Goal: Transaction & Acquisition: Purchase product/service

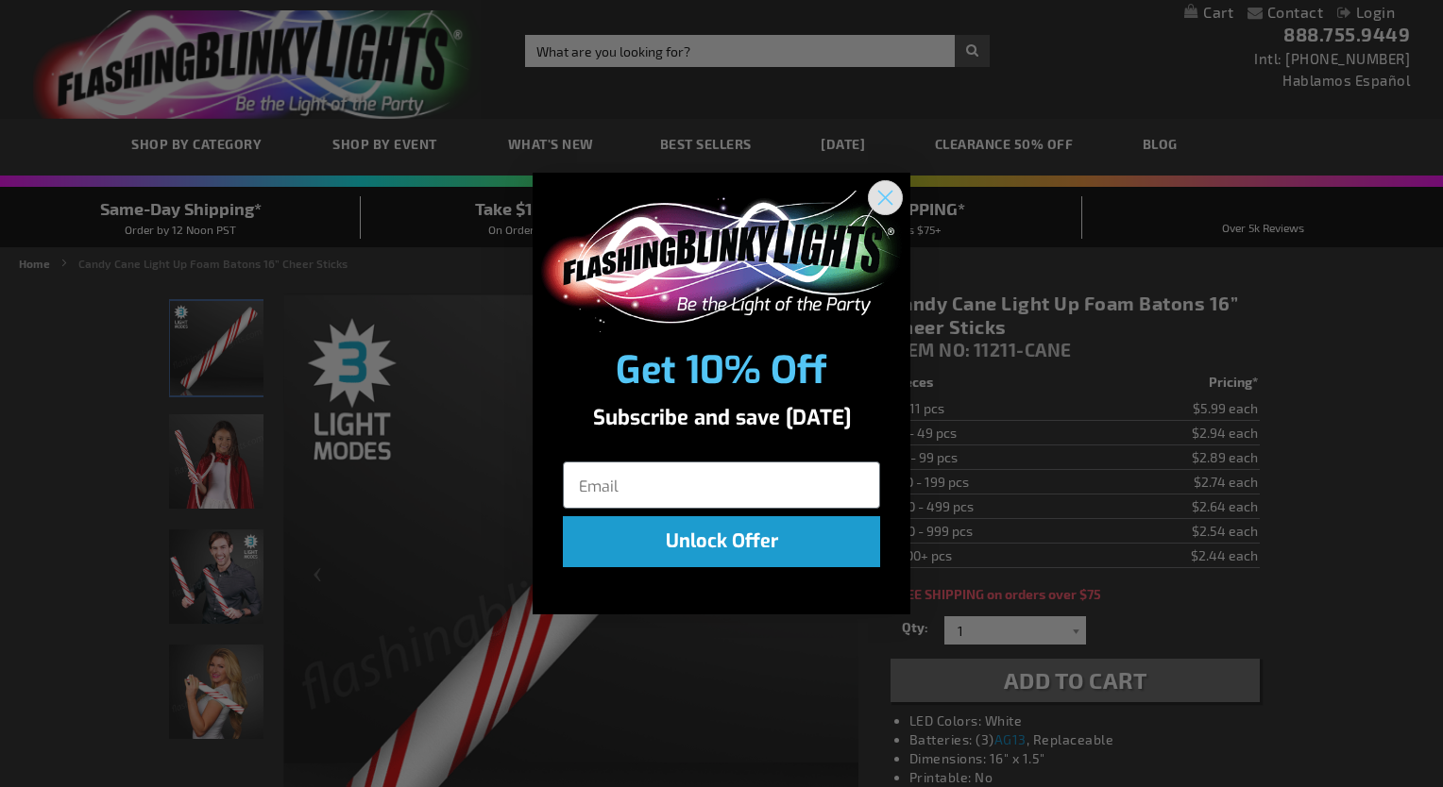
click at [889, 200] on icon "Close dialog" at bounding box center [885, 197] width 13 height 13
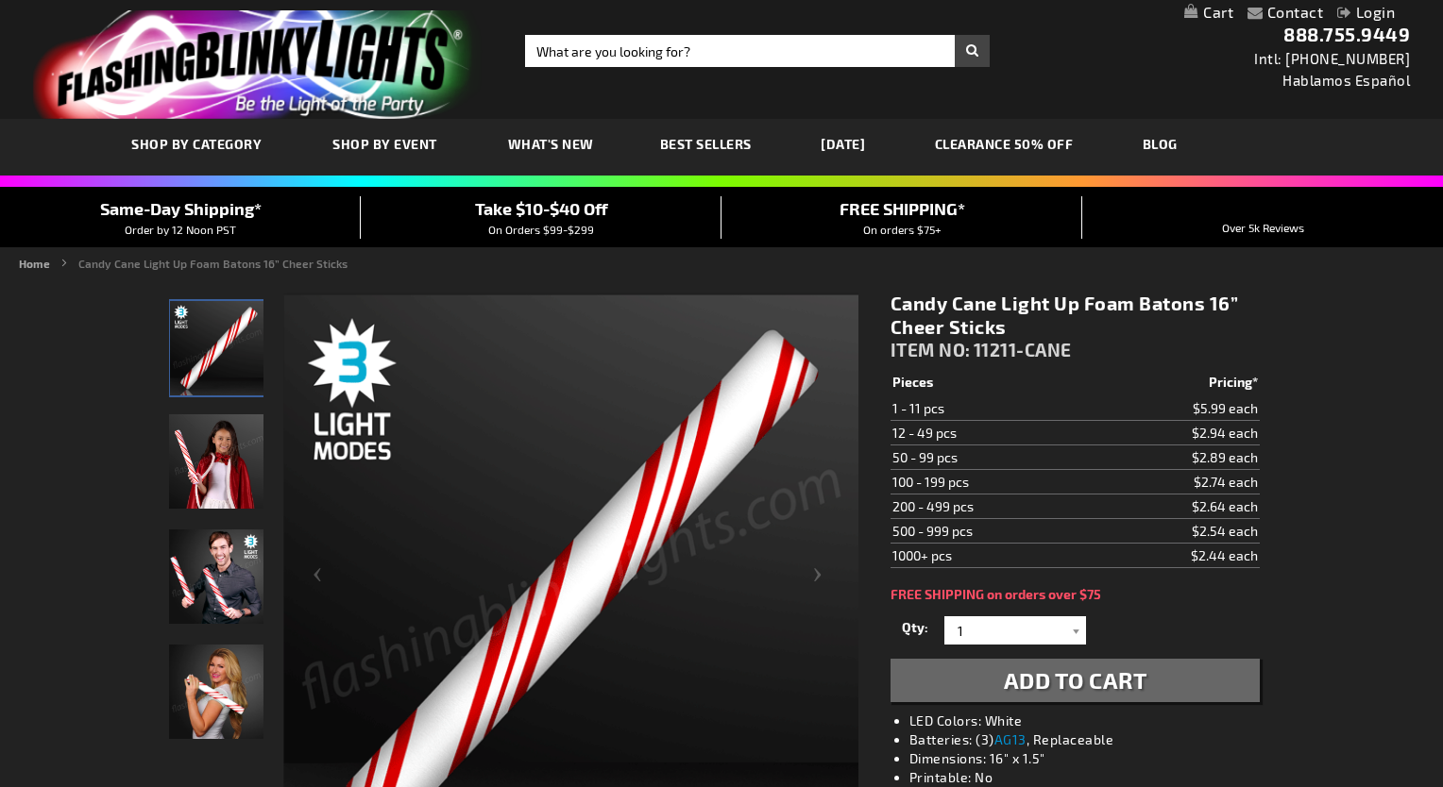
click at [889, 229] on circle "Close dialog" at bounding box center [885, 244] width 31 height 31
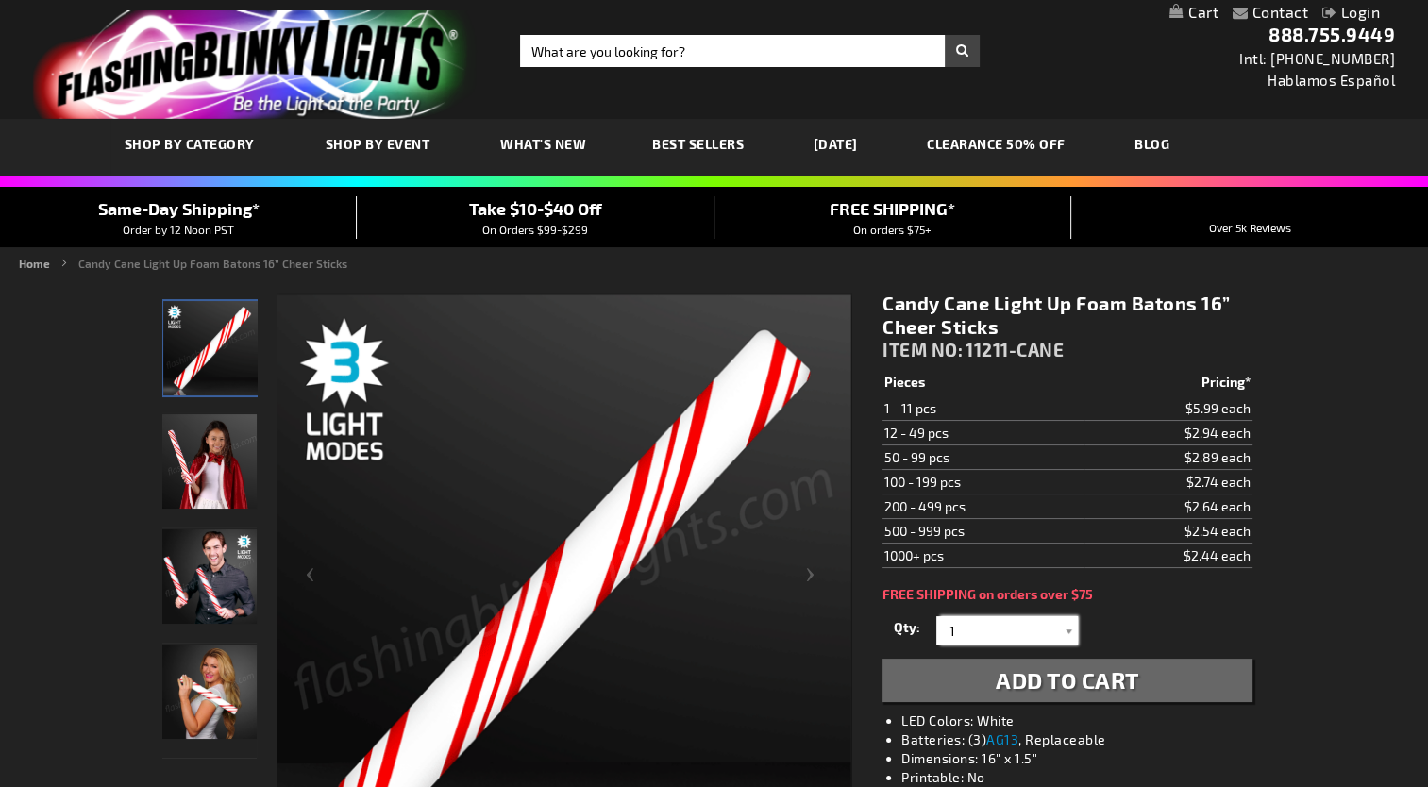
click at [993, 621] on input "1" at bounding box center [1009, 631] width 137 height 28
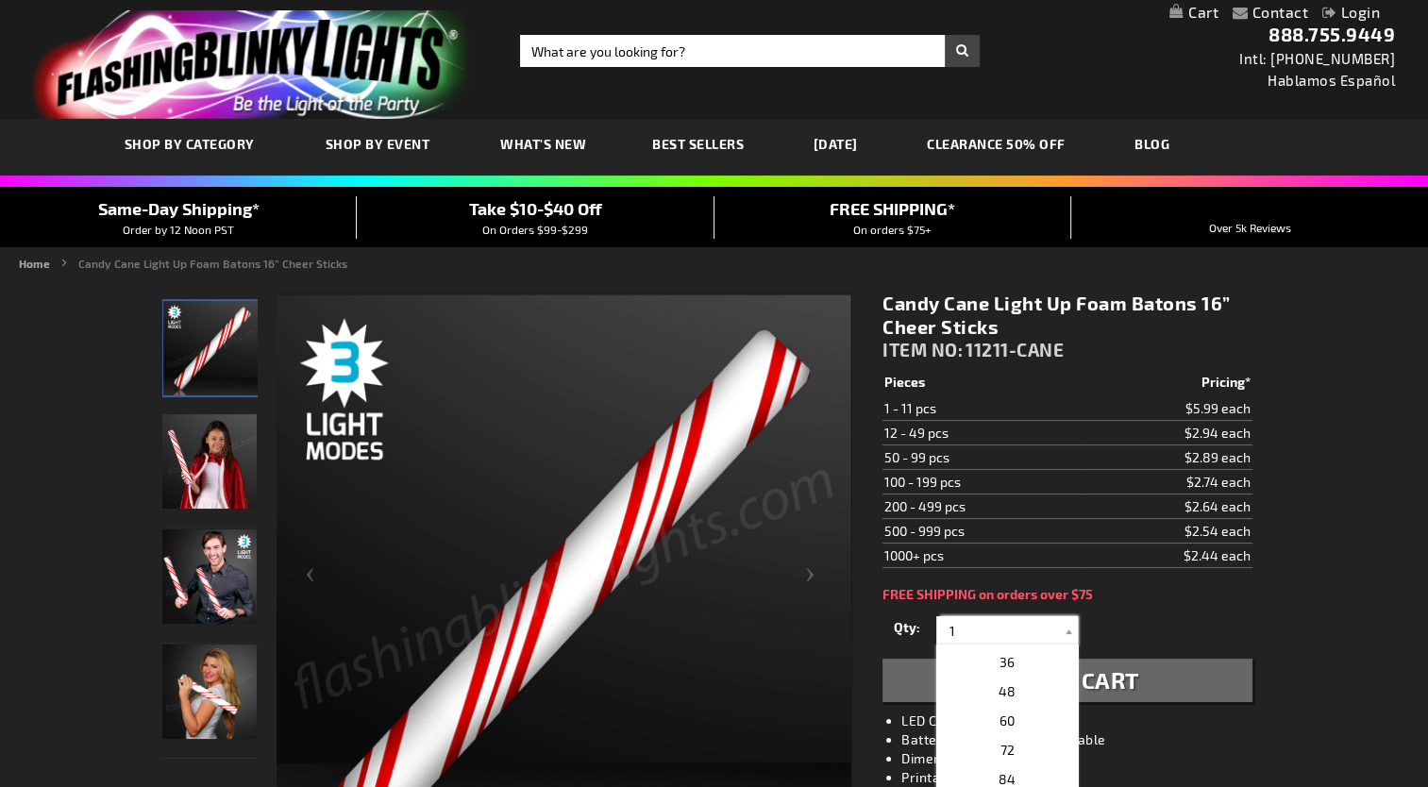
scroll to position [283, 0]
click at [1014, 724] on p "24" at bounding box center [1008, 727] width 142 height 29
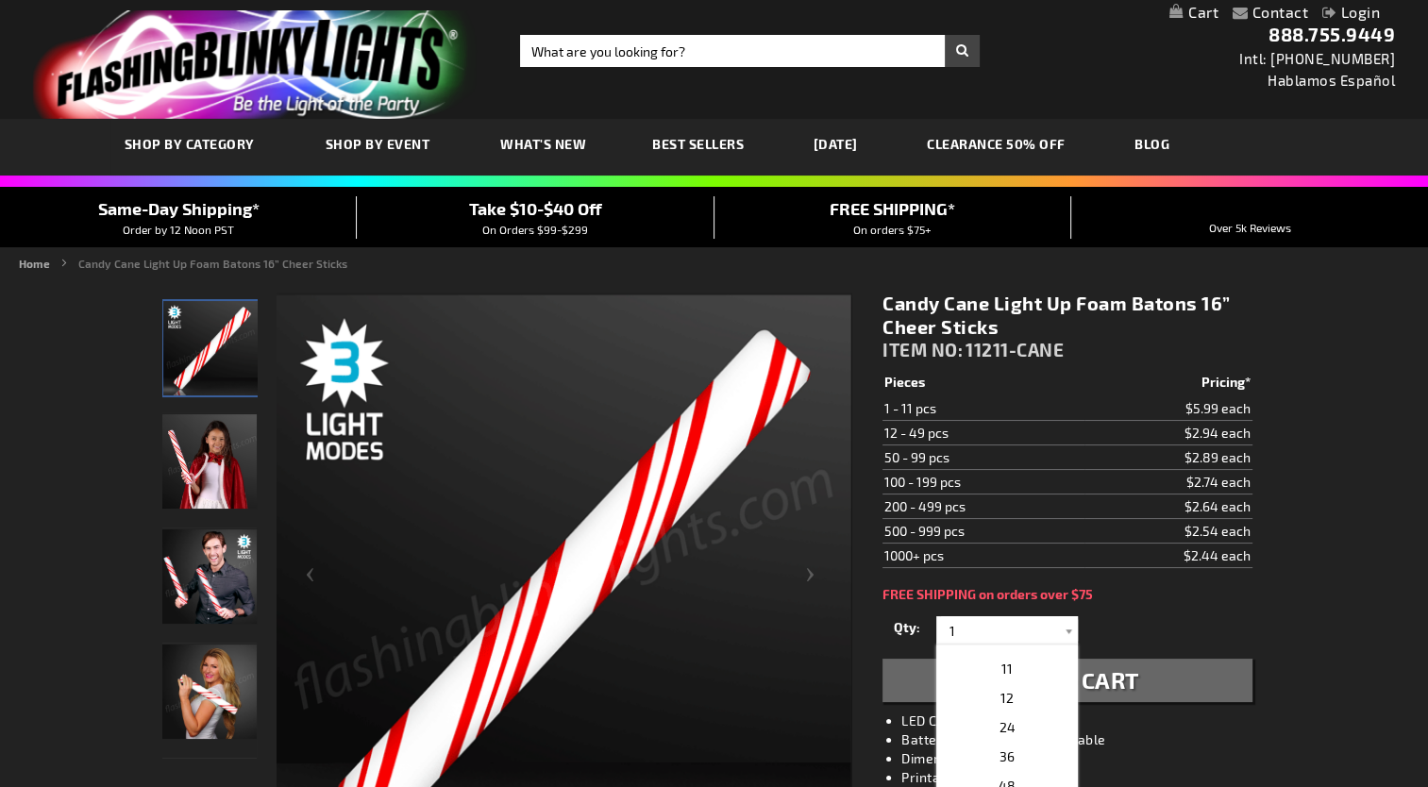
type input "24"
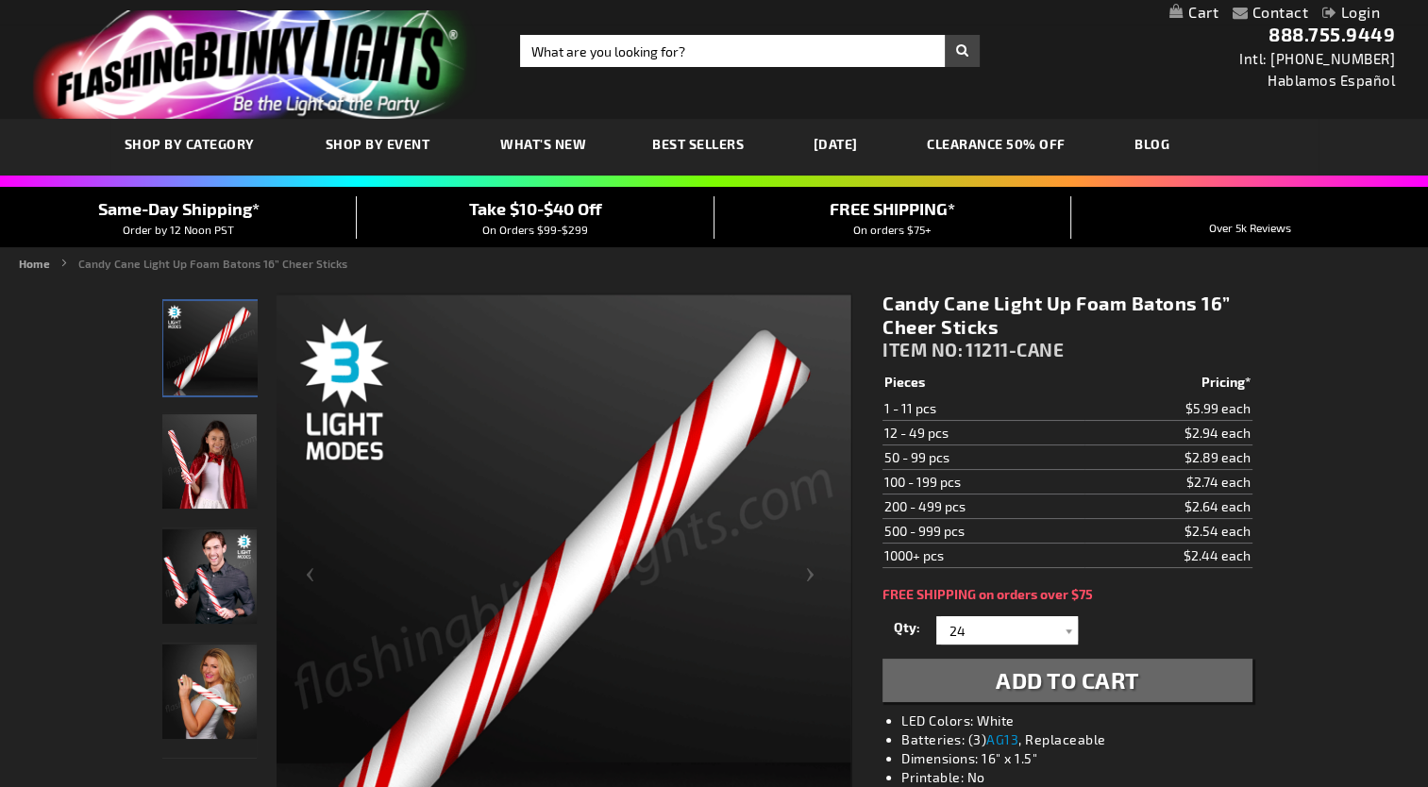
click at [1024, 693] on button "Add to Cart" at bounding box center [1067, 680] width 369 height 43
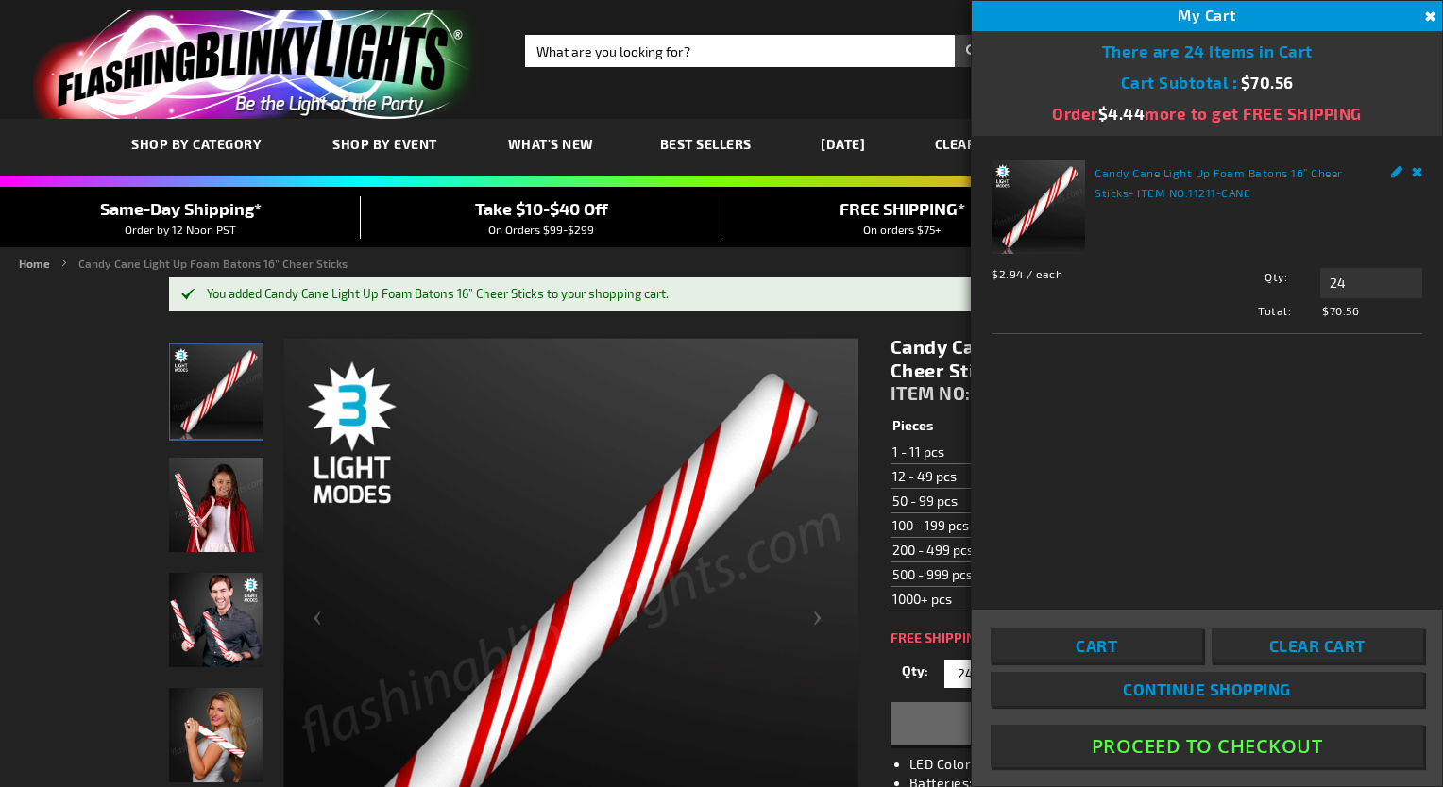
click at [1428, 15] on button "Close" at bounding box center [1427, 17] width 21 height 21
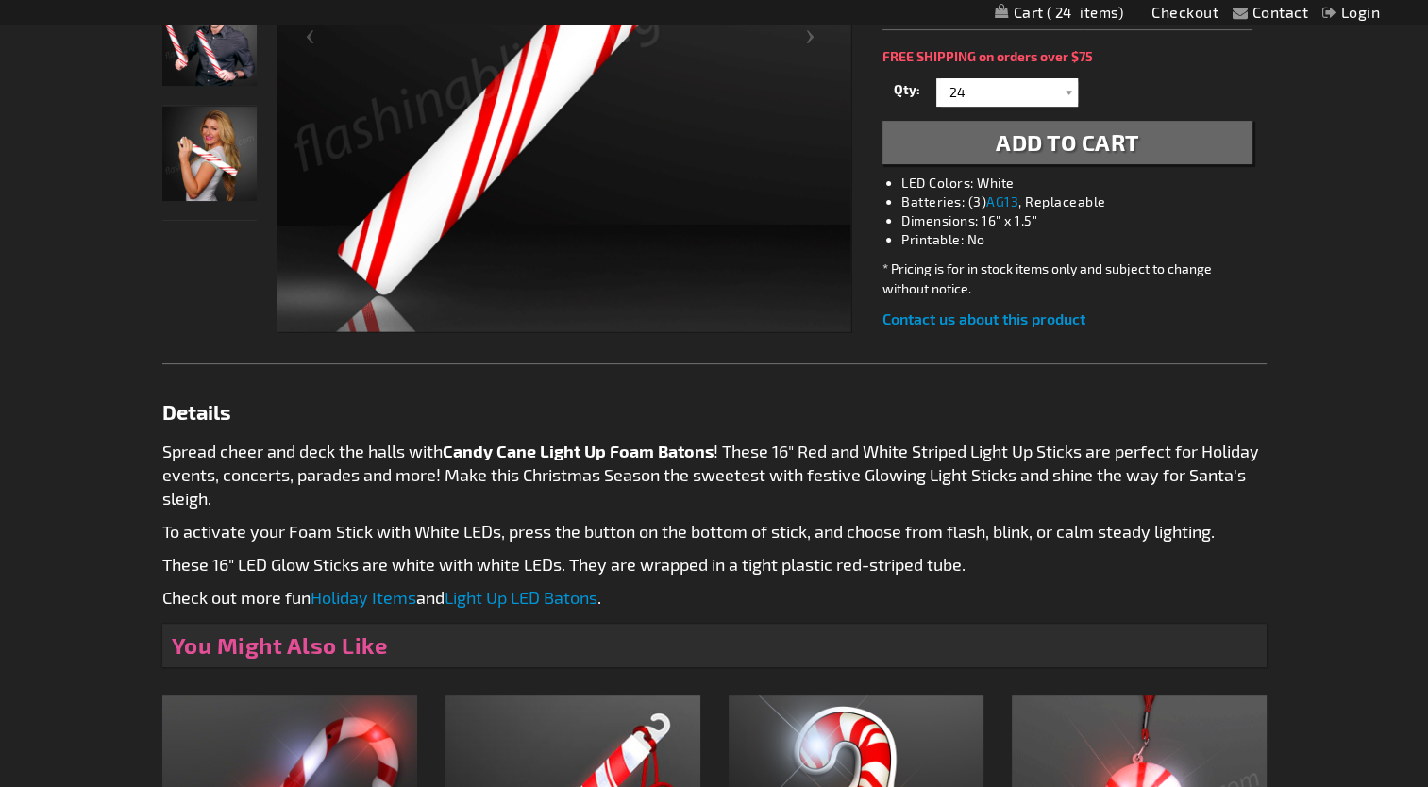
scroll to position [950, 0]
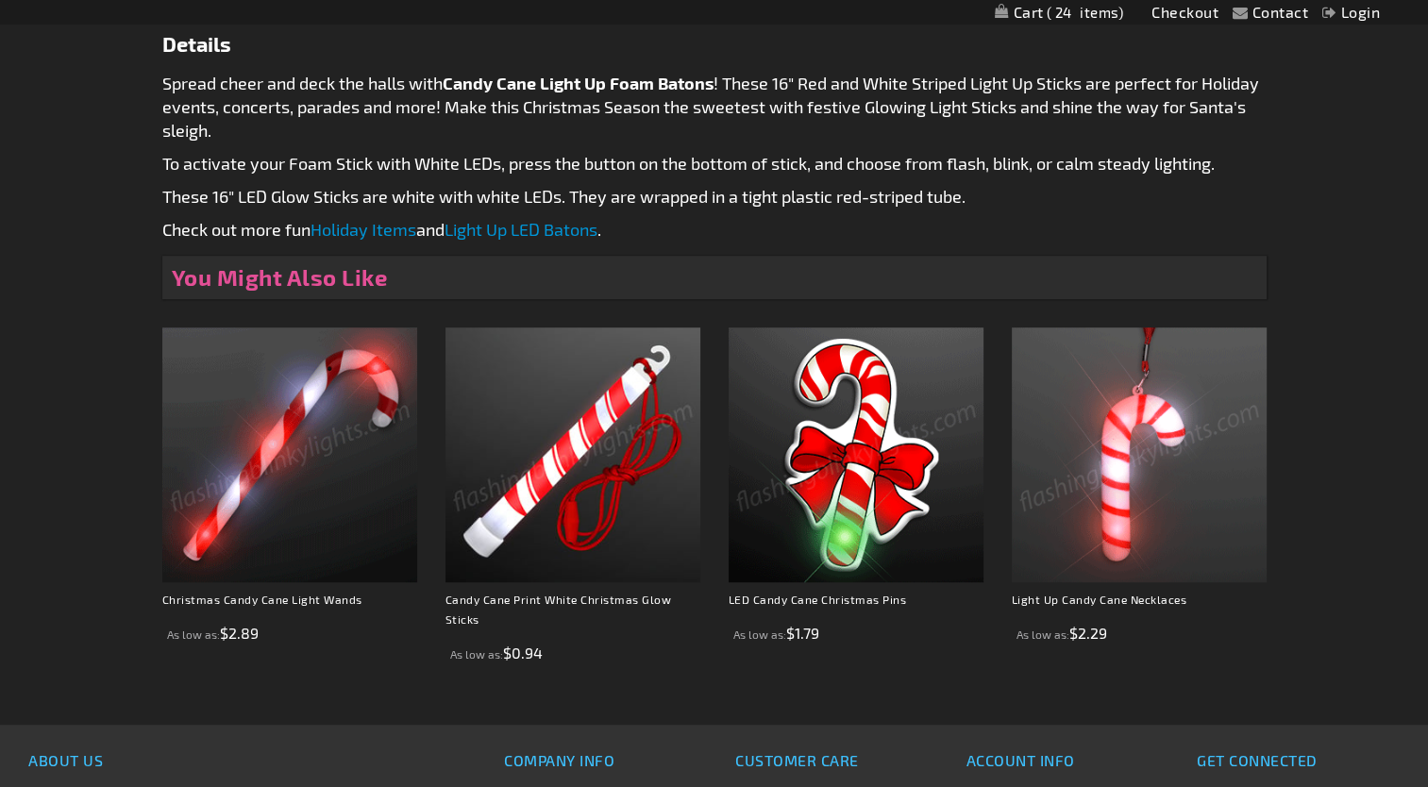
click at [386, 432] on img at bounding box center [289, 455] width 255 height 255
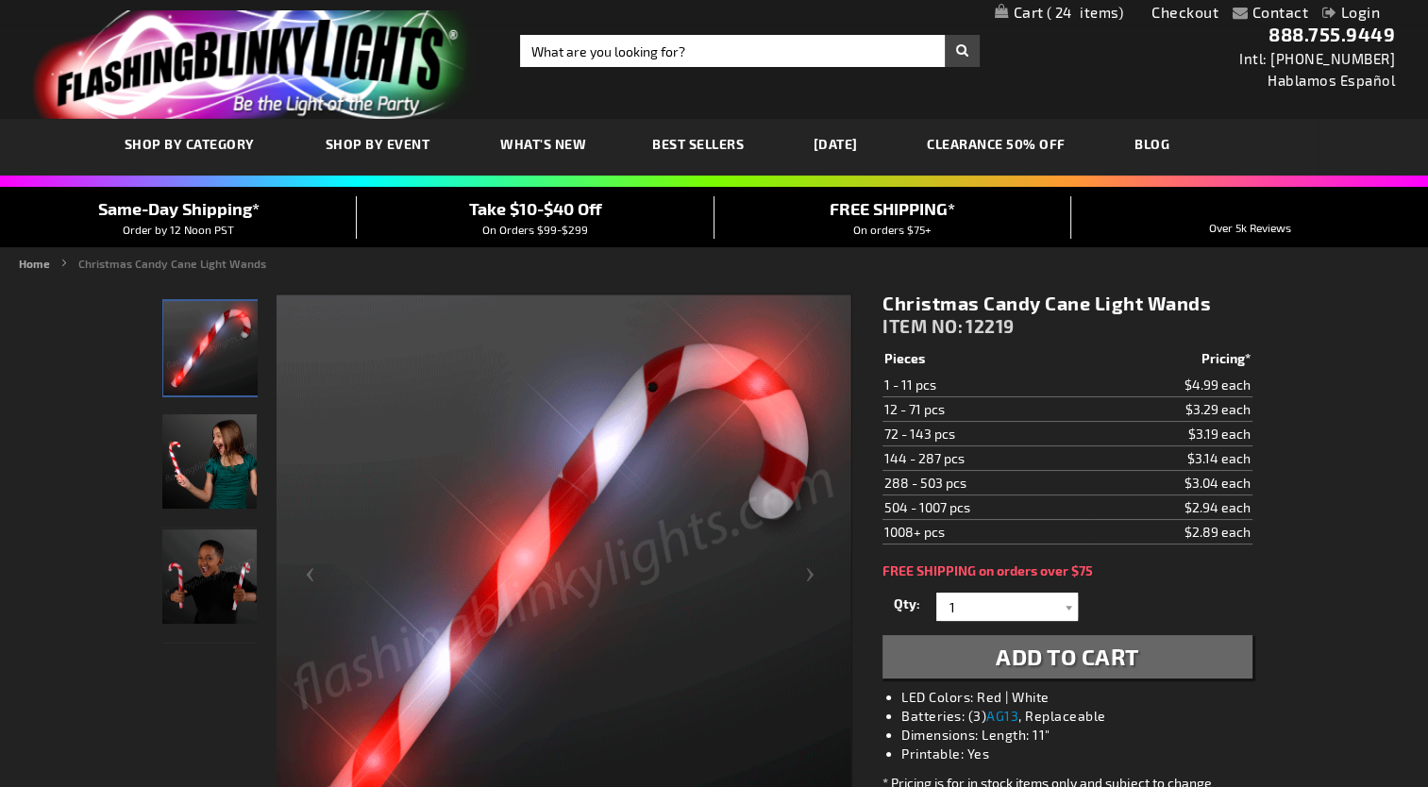
click at [1020, 142] on link "CLEARANCE 50% OFF" at bounding box center [996, 143] width 167 height 63
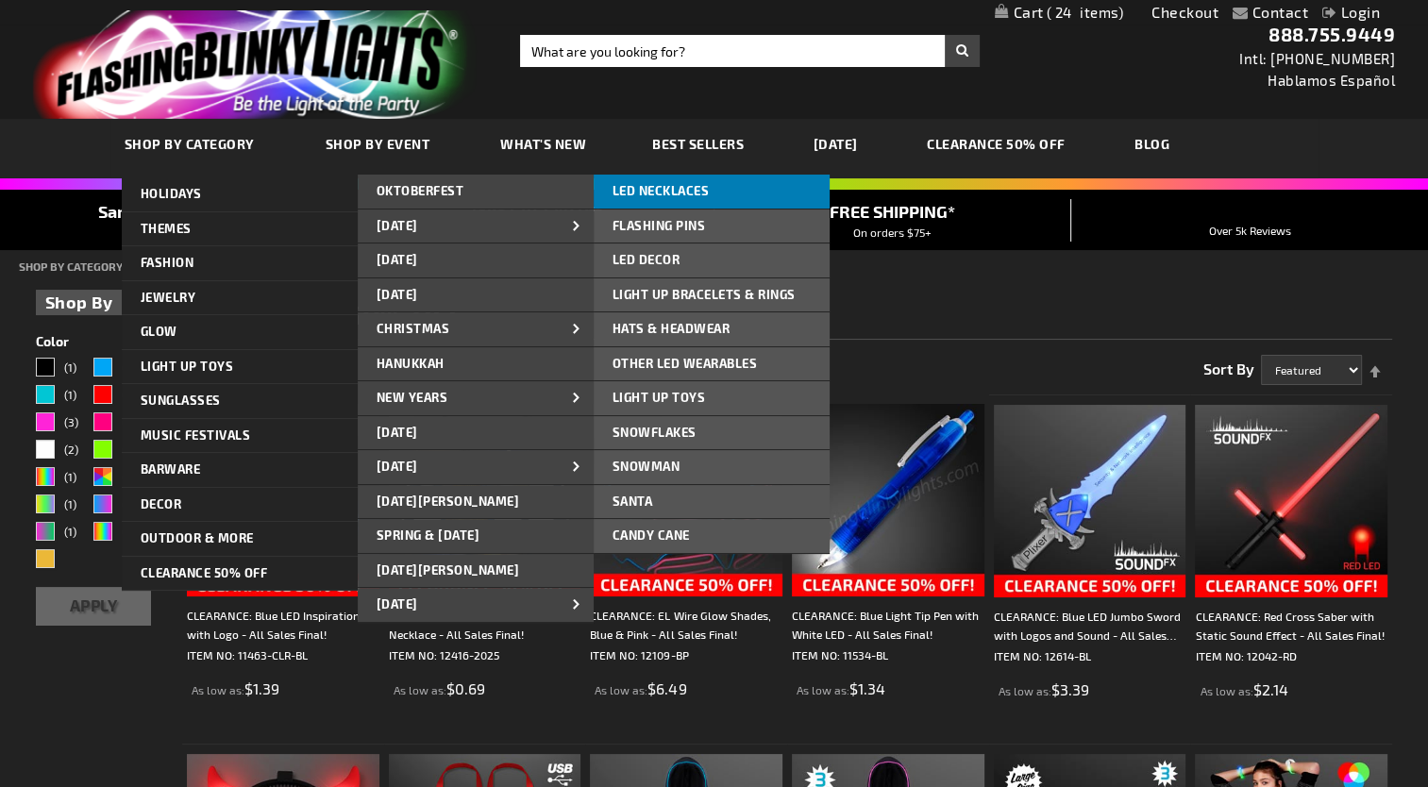
click at [657, 191] on span "LED NECKLACES" at bounding box center [661, 190] width 97 height 15
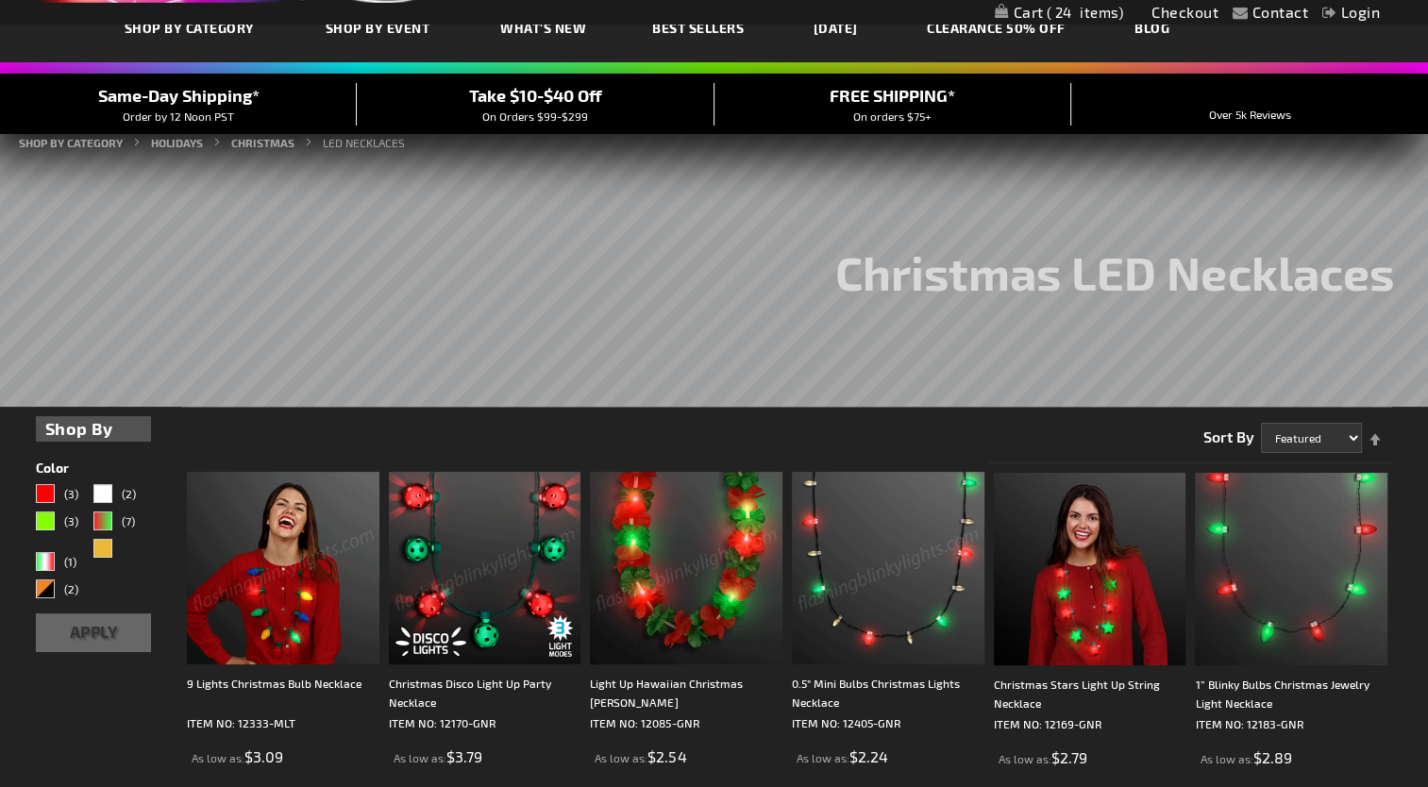
scroll to position [189, 0]
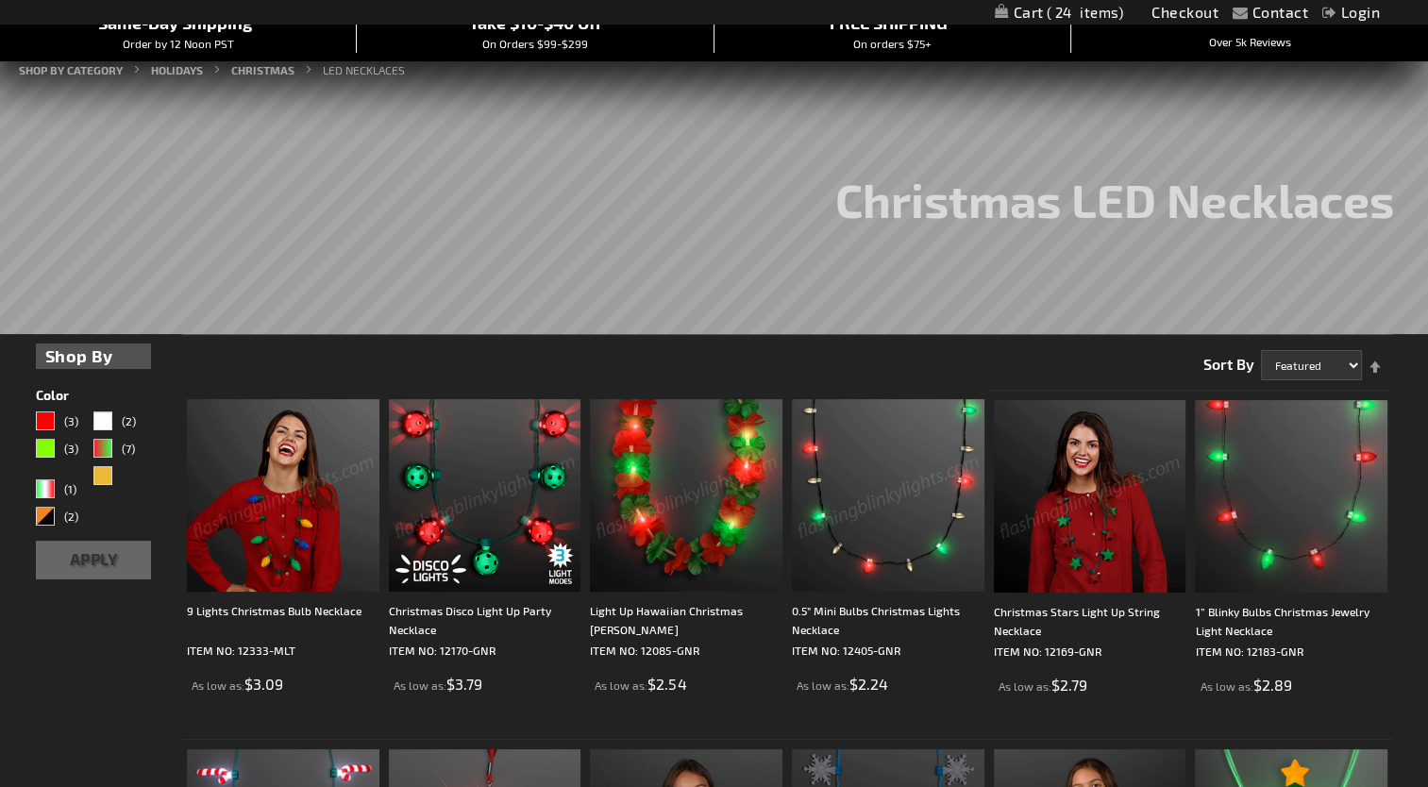
click at [1083, 545] on img at bounding box center [1090, 496] width 193 height 193
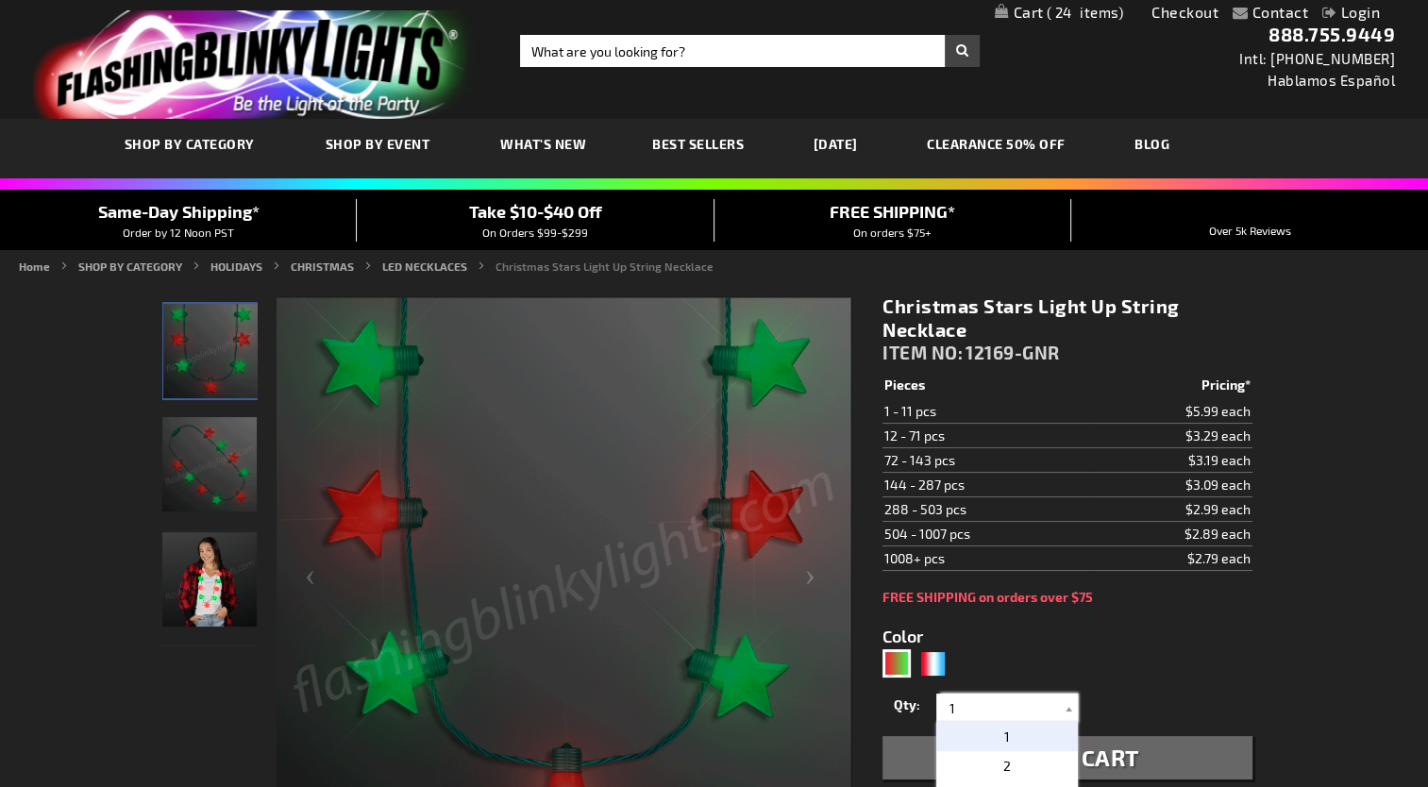
click at [982, 696] on input "1" at bounding box center [1009, 708] width 137 height 28
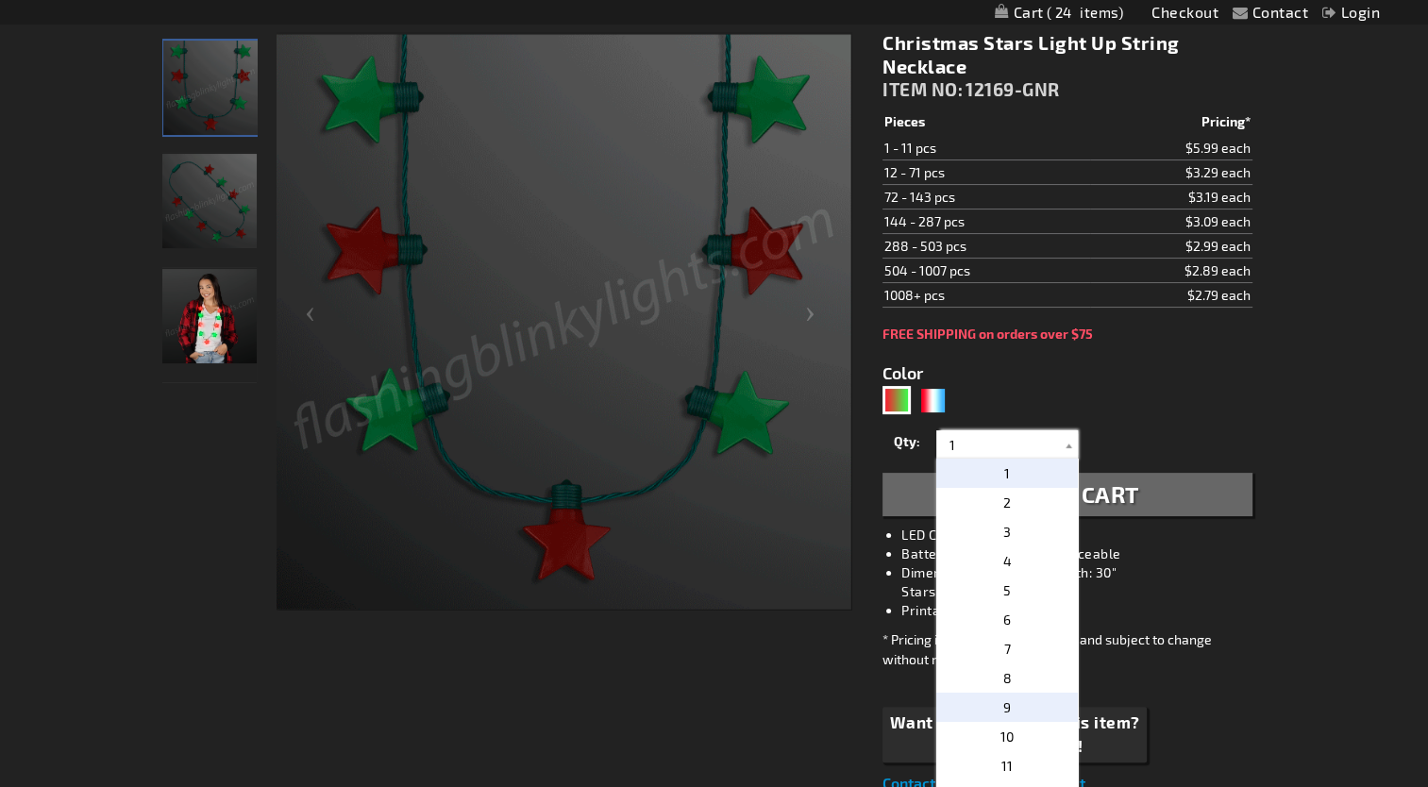
scroll to position [283, 0]
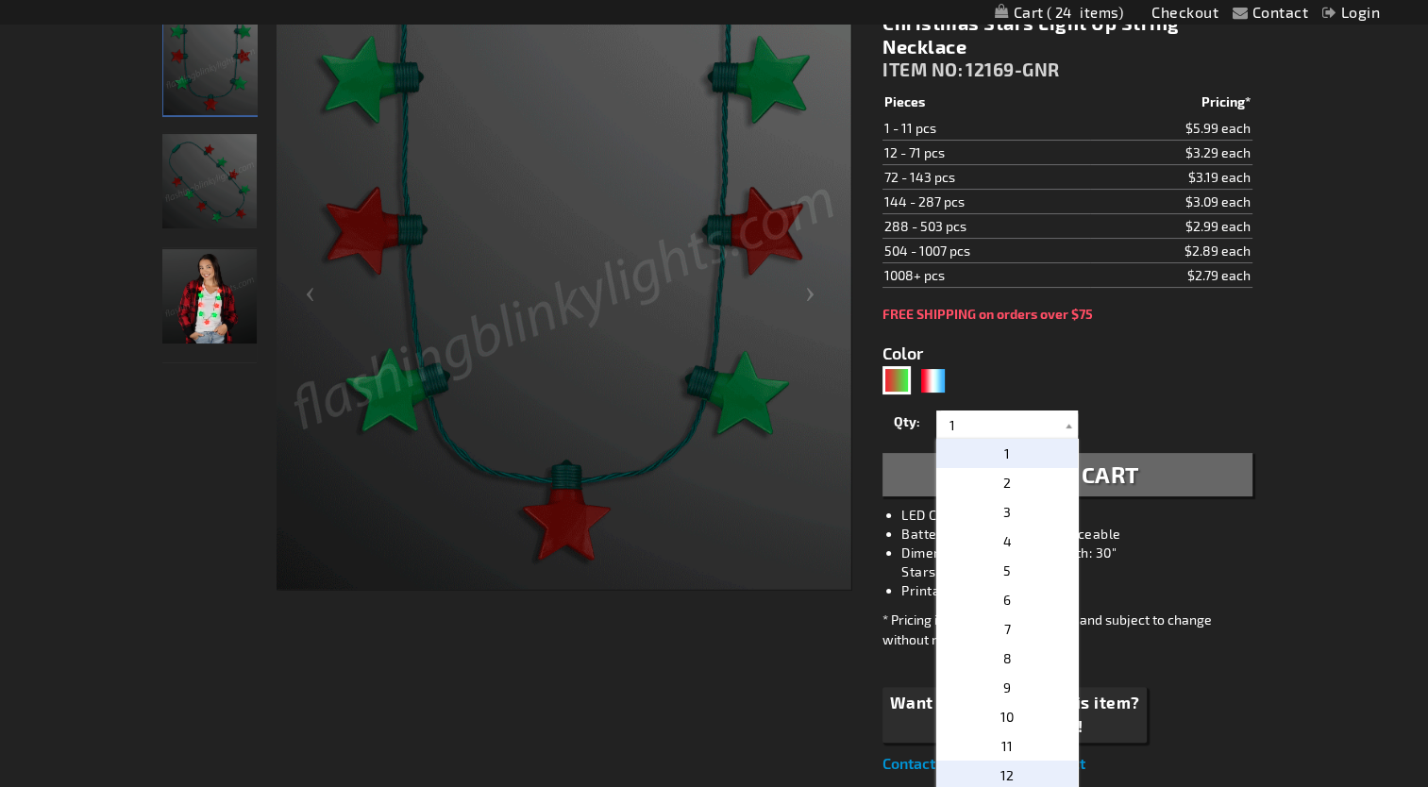
click at [1001, 772] on span "12" at bounding box center [1007, 776] width 13 height 16
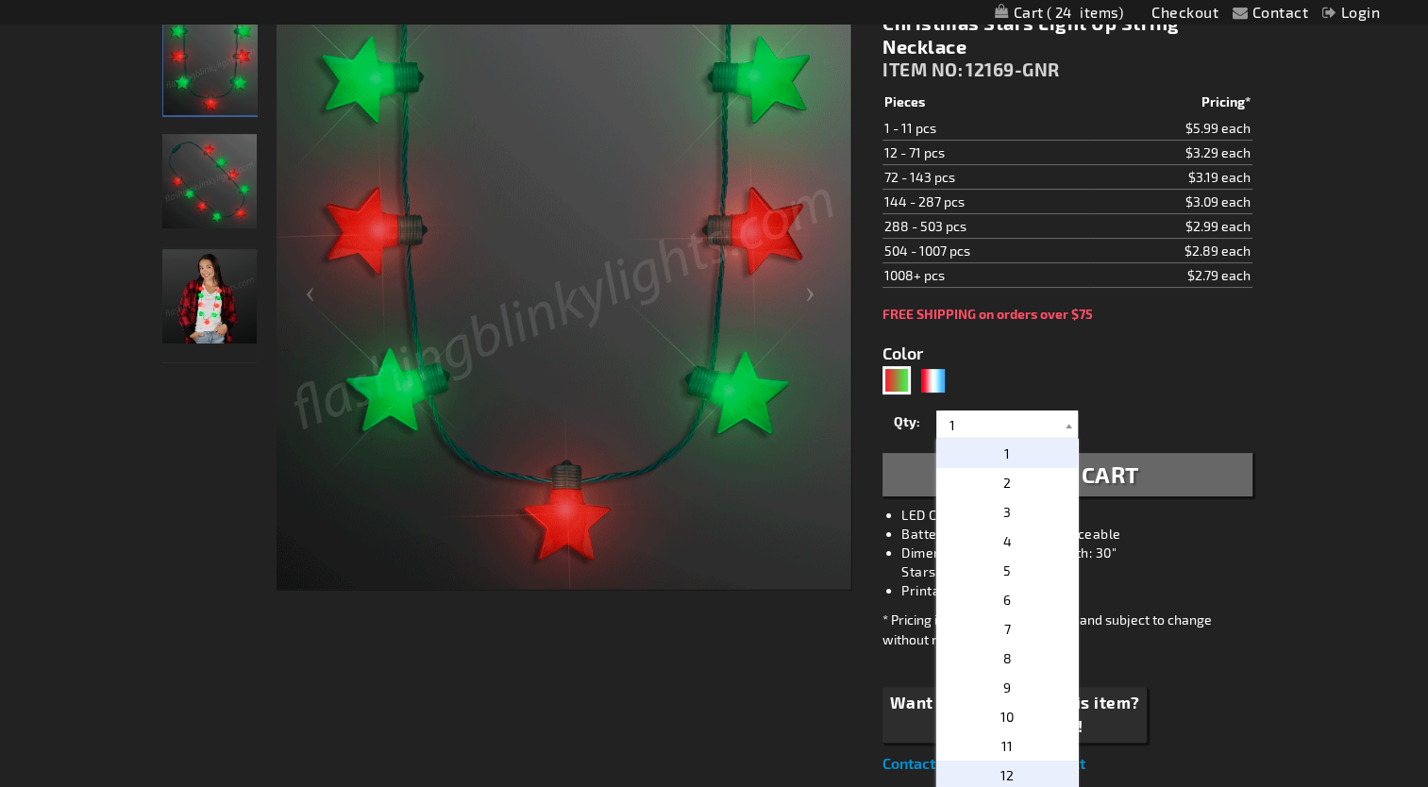
type input "12"
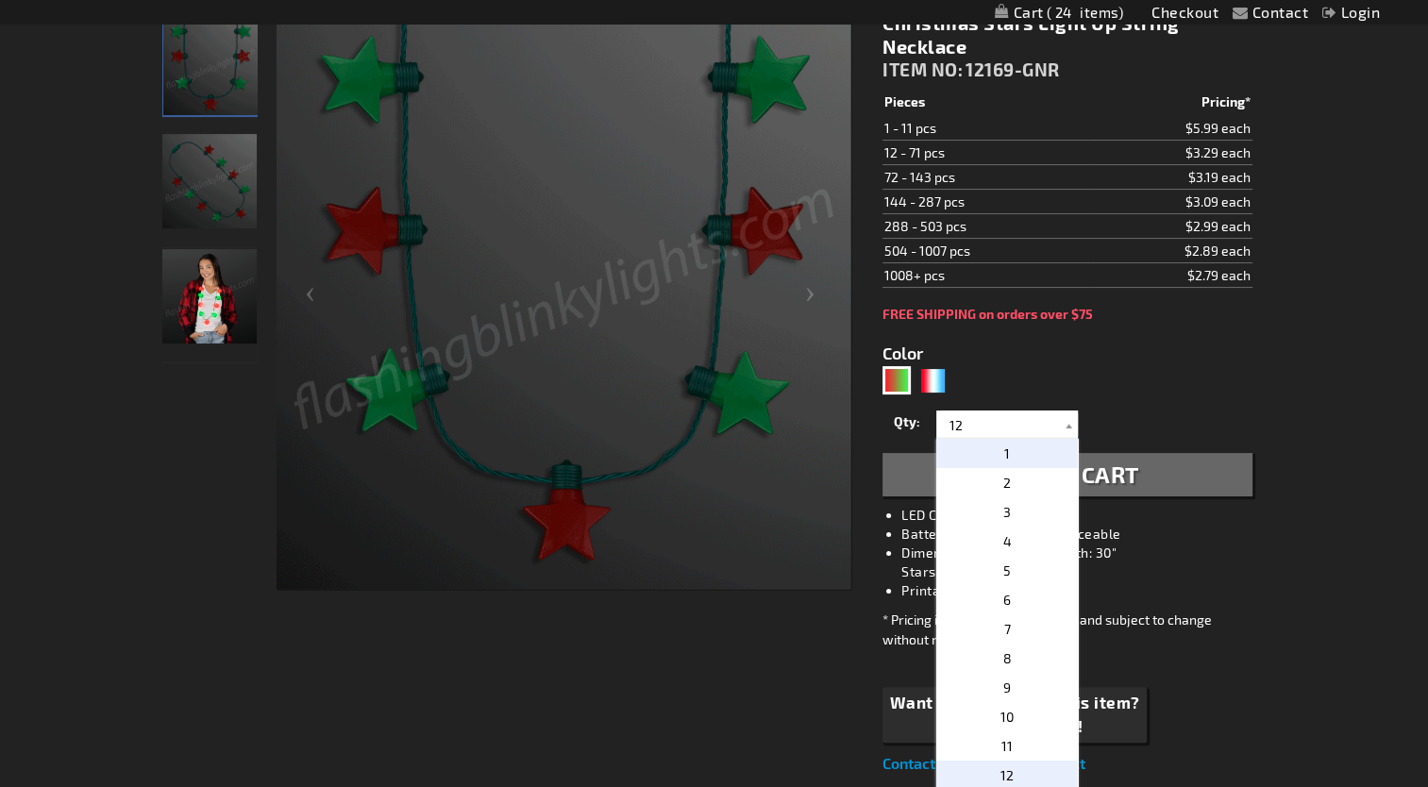
click at [997, 772] on div "Christmas Stars Light Up String Necklace ITEM NO: 12169-GNR $2.79 Pieces Pricin…" at bounding box center [1067, 393] width 397 height 792
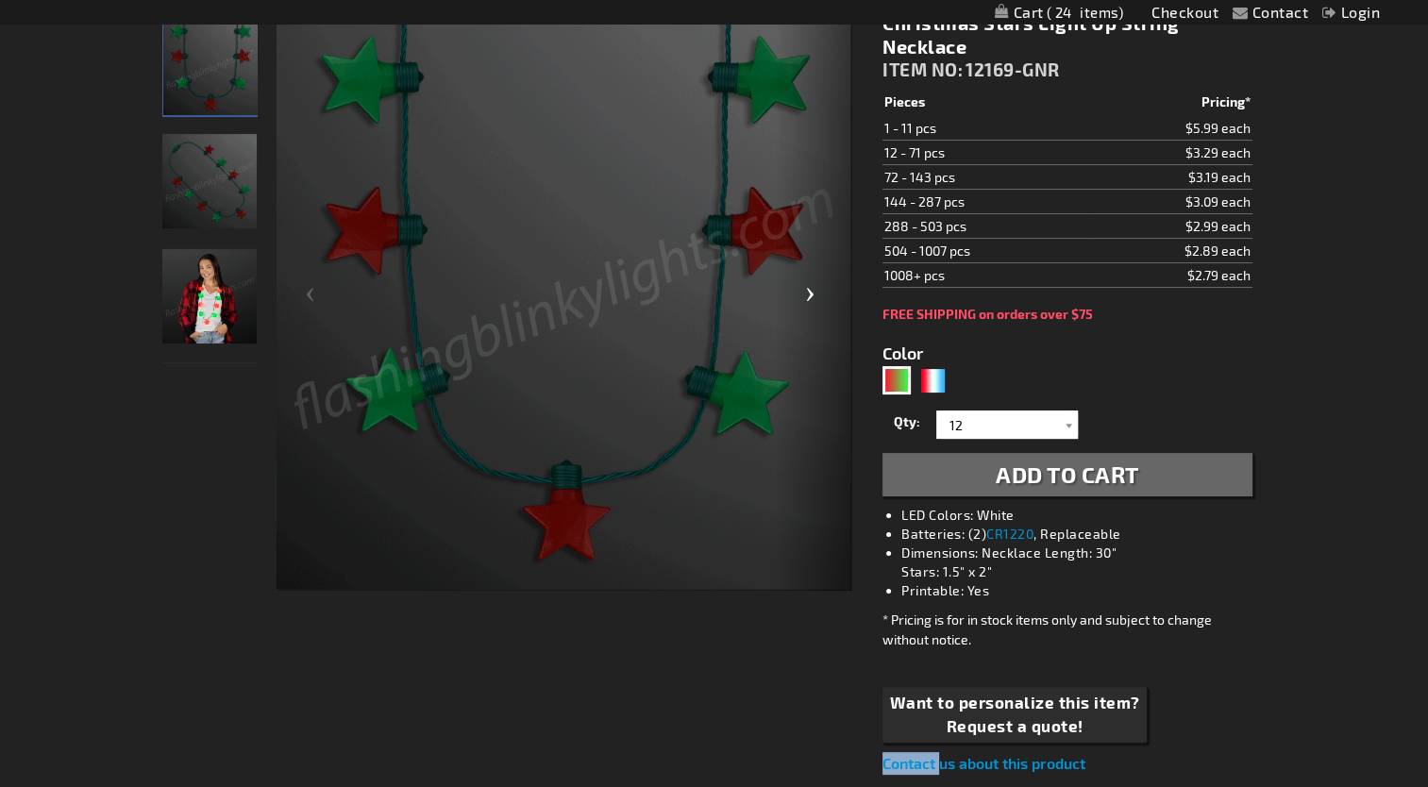
scroll to position [0, 0]
